Goal: Connect with others: Connect with other users

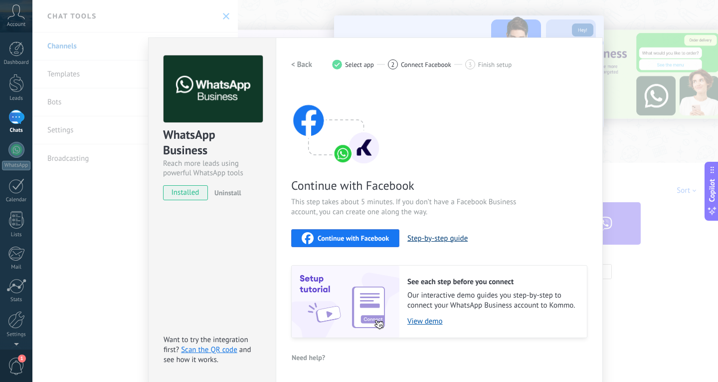
click at [429, 238] on button "Step-by-step guide" at bounding box center [438, 237] width 60 height 9
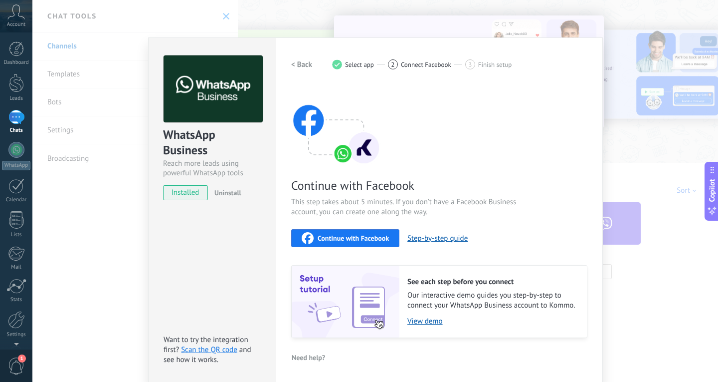
click at [181, 196] on span "installed" at bounding box center [186, 192] width 44 height 15
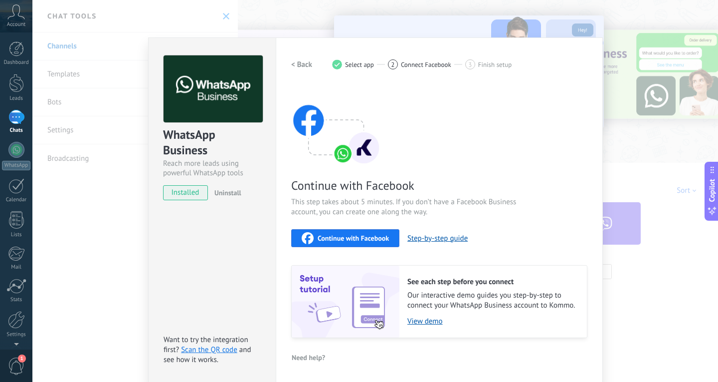
click at [185, 196] on span "installed" at bounding box center [186, 192] width 44 height 15
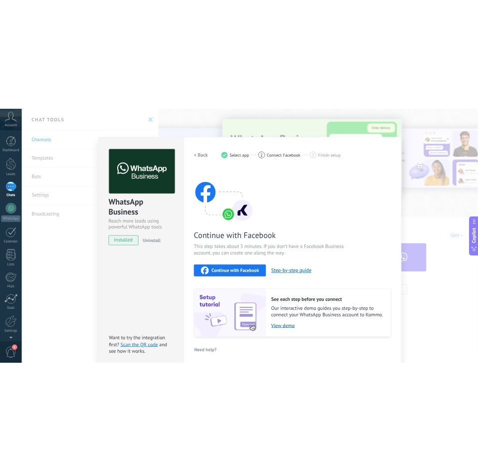
scroll to position [5, 0]
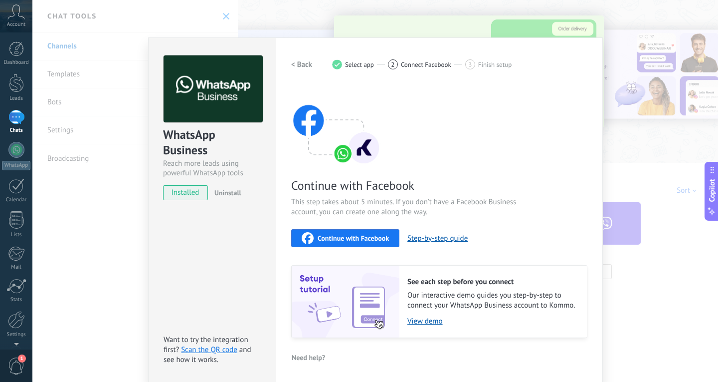
click at [185, 191] on span "installed" at bounding box center [186, 192] width 44 height 15
click at [173, 187] on span "installed" at bounding box center [186, 192] width 44 height 15
click at [348, 238] on span "Continue with Facebook" at bounding box center [353, 237] width 71 height 7
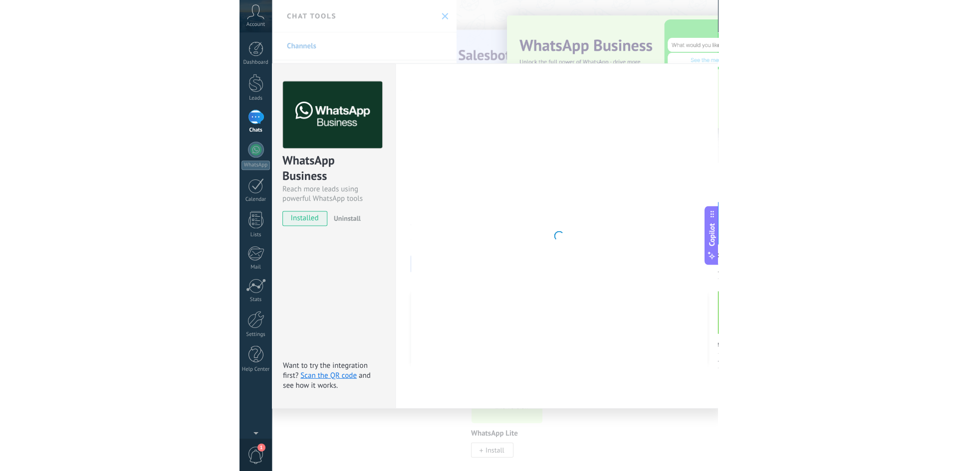
scroll to position [0, 0]
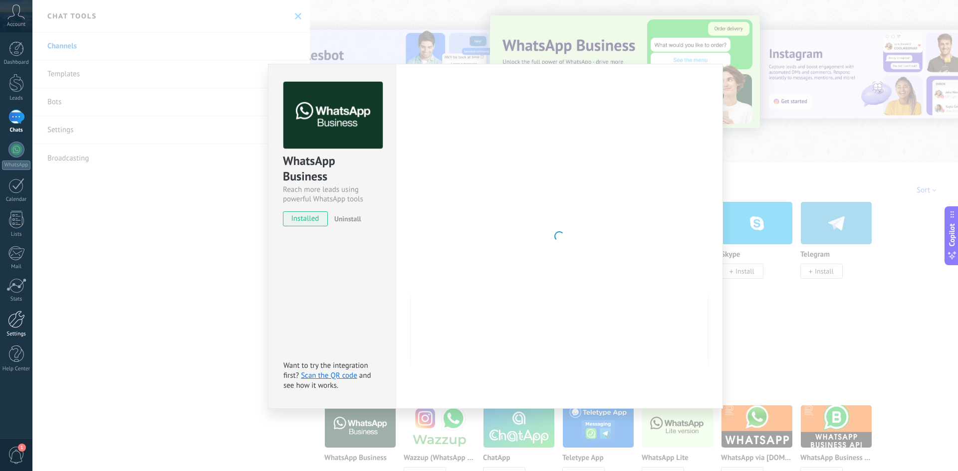
click at [14, 319] on div at bounding box center [16, 319] width 17 height 17
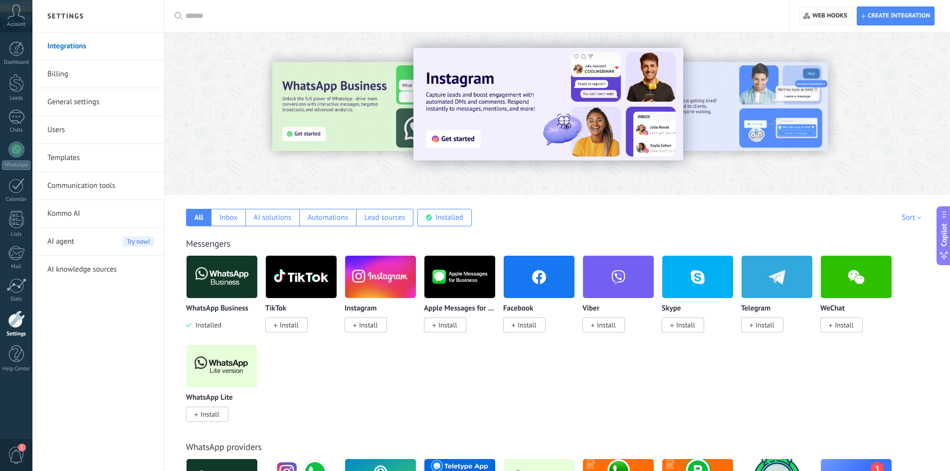
click at [225, 274] on img at bounding box center [222, 277] width 71 height 48
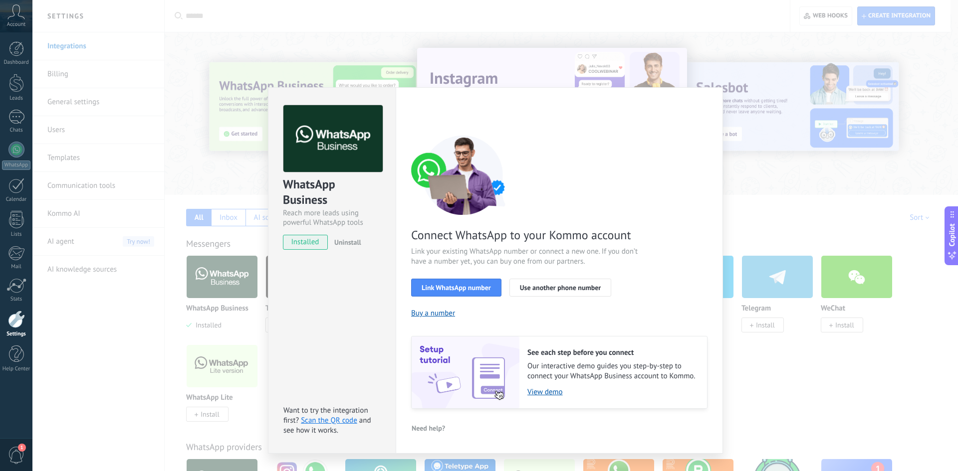
click at [308, 250] on div "WhatsApp Business Reach more leads using powerful WhatsApp tools installed Unin…" at bounding box center [331, 173] width 127 height 170
click at [308, 242] on span "installed" at bounding box center [305, 242] width 44 height 15
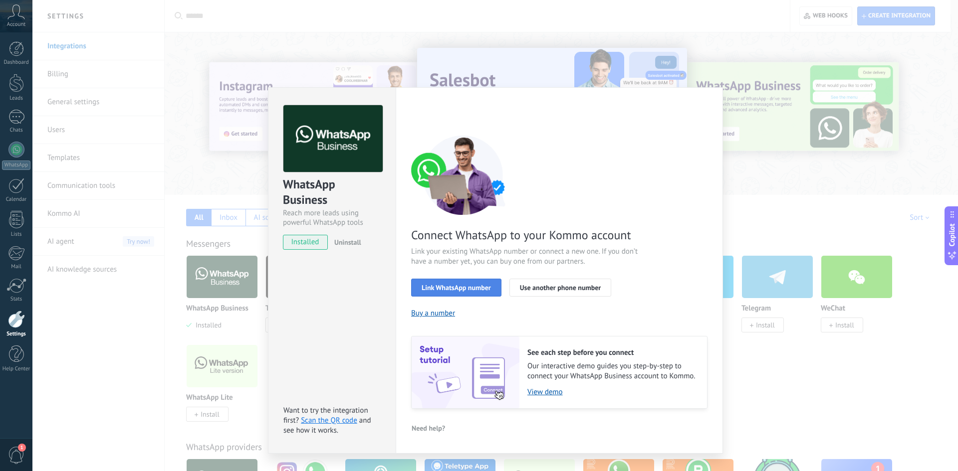
click at [463, 287] on span "Link WhatsApp number" at bounding box center [455, 287] width 69 height 7
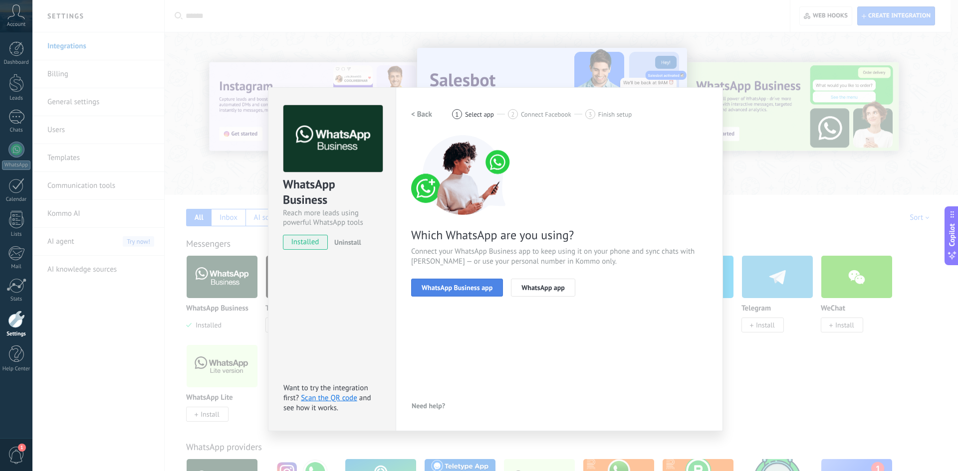
click at [466, 290] on span "WhatsApp Business app" at bounding box center [456, 287] width 71 height 7
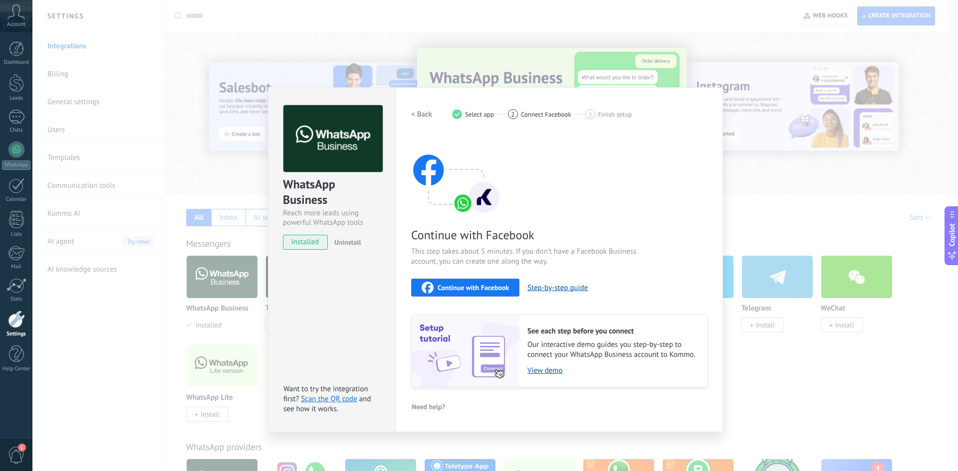
click at [470, 289] on span "Continue with Facebook" at bounding box center [472, 287] width 71 height 7
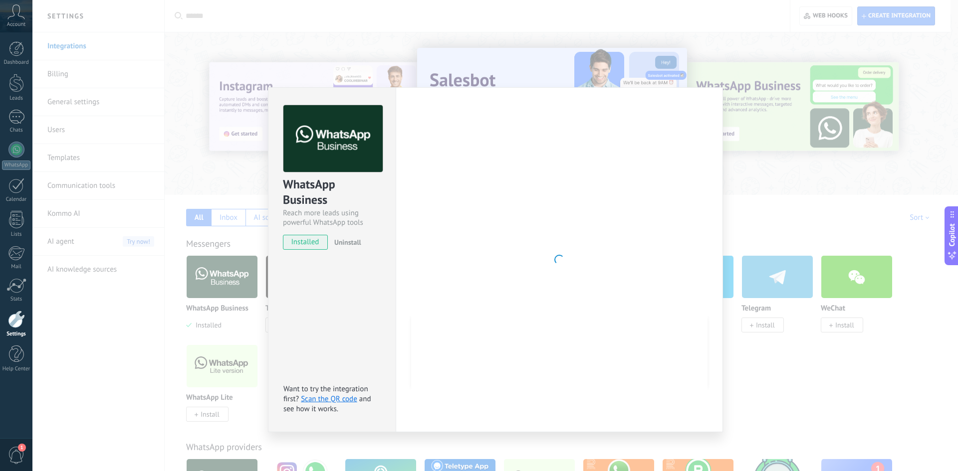
click at [442, 149] on div at bounding box center [559, 259] width 296 height 309
